Goal: Task Accomplishment & Management: Manage account settings

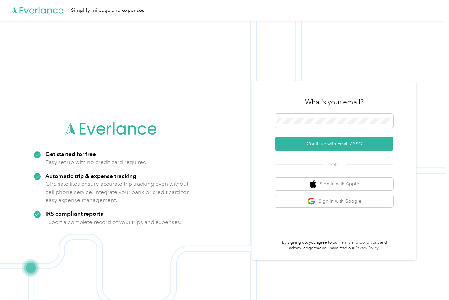
click at [123, 163] on div "Get started for free Easy set up with no credit card required" at bounding box center [95, 158] width 101 height 16
click at [114, 135] on icon at bounding box center [118, 129] width 77 height 12
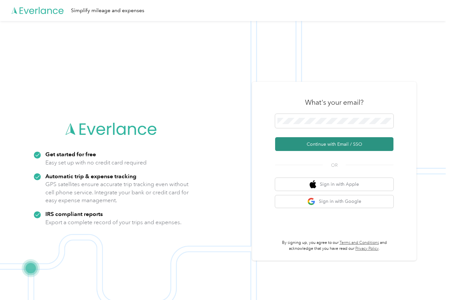
click at [375, 151] on button "Continue with Email / SSO" at bounding box center [334, 144] width 118 height 14
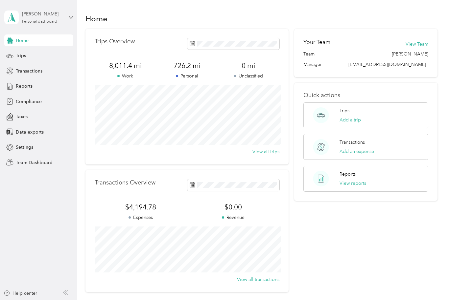
click at [40, 16] on div "[PERSON_NAME]" at bounding box center [42, 14] width 41 height 7
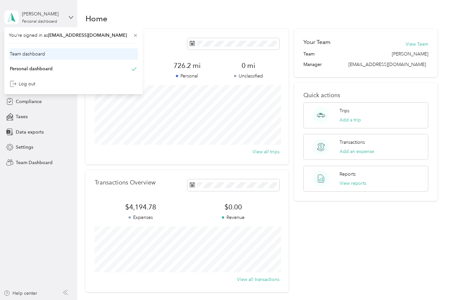
click at [23, 49] on div "Team dashboard" at bounding box center [73, 53] width 129 height 11
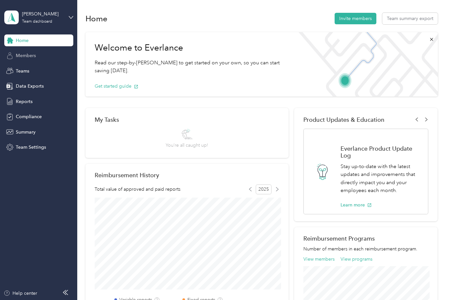
click at [50, 55] on div "Members" at bounding box center [38, 56] width 69 height 12
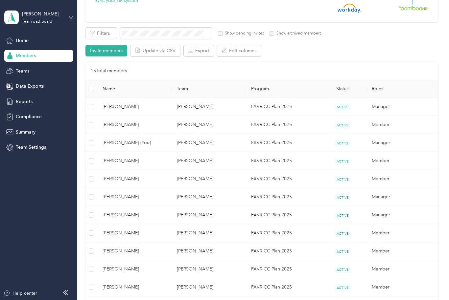
scroll to position [96, 0]
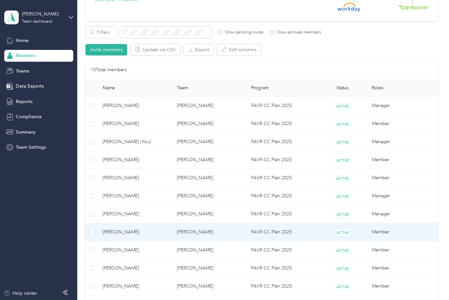
click at [110, 229] on span "[PERSON_NAME]" at bounding box center [135, 232] width 64 height 7
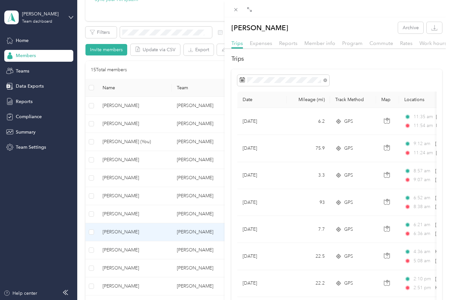
click at [109, 165] on div "[PERSON_NAME] Archive Trips Expenses Reports Member info Program Commute Rates …" at bounding box center [224, 150] width 449 height 300
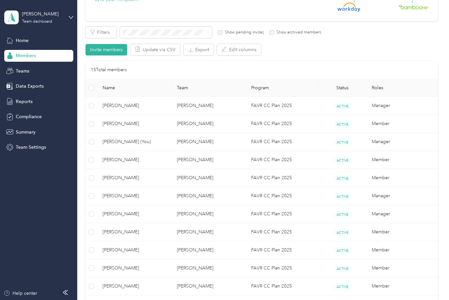
click at [110, 163] on span "[PERSON_NAME]" at bounding box center [135, 159] width 64 height 7
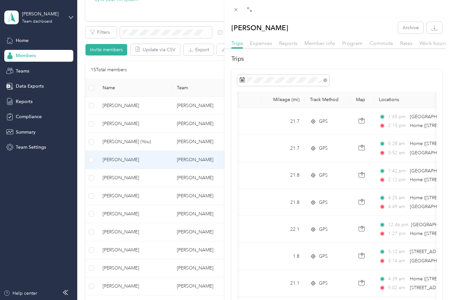
scroll to position [0, 28]
